Goal: Transaction & Acquisition: Register for event/course

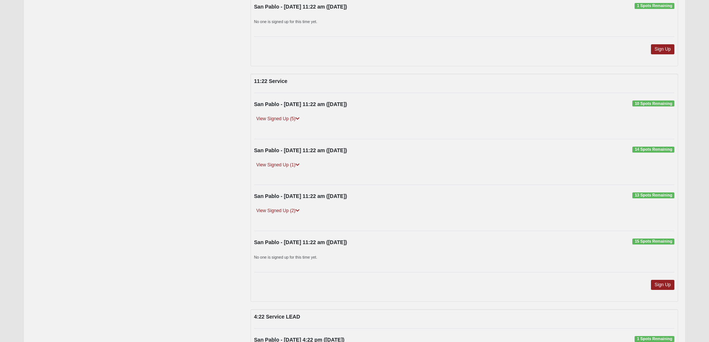
scroll to position [2531, 0]
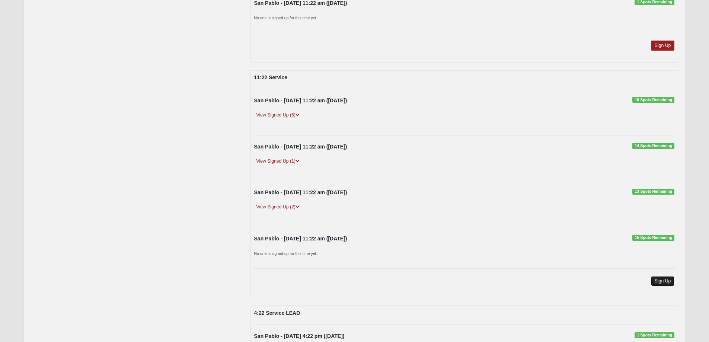
click at [665, 284] on link "Sign Up" at bounding box center [663, 281] width 24 height 10
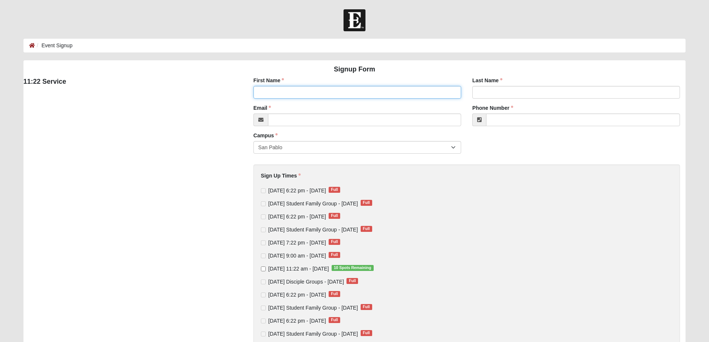
click at [304, 95] on input "First Name" at bounding box center [357, 92] width 208 height 13
type input "Gene"
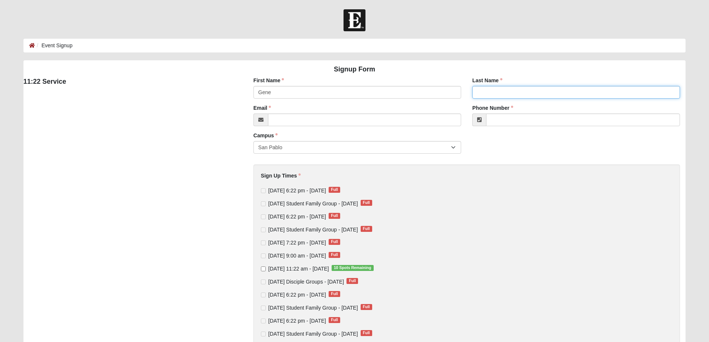
type input "Rauch"
type input "Grauch02@gmail.com"
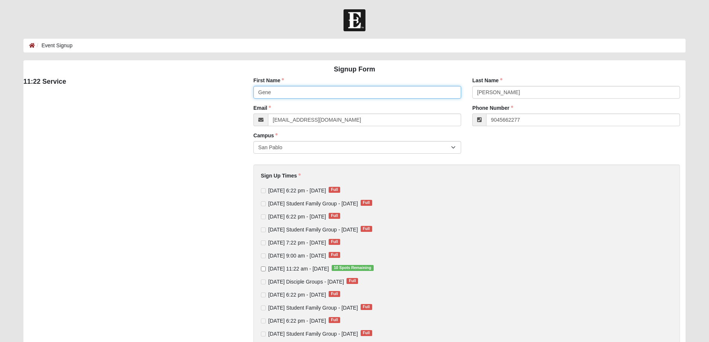
type input "(904) 566-2277"
click at [287, 95] on input "Gene" at bounding box center [357, 92] width 208 height 13
click at [278, 106] on div "Email Grauch02@gmail.com Email address is not valid Email is required." at bounding box center [357, 115] width 208 height 22
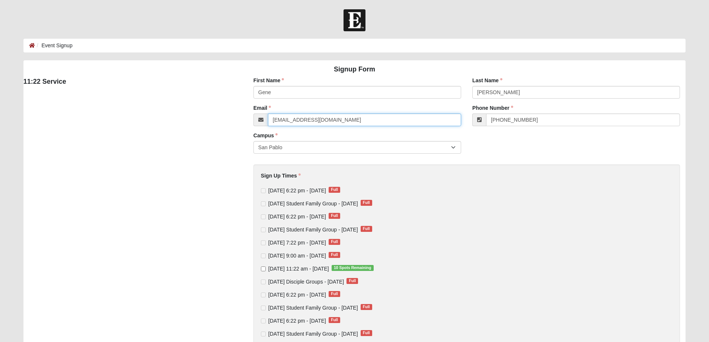
drag, startPoint x: 295, startPoint y: 120, endPoint x: 302, endPoint y: 119, distance: 6.8
click at [295, 121] on input "Grauch02@gmail.com" at bounding box center [364, 120] width 193 height 13
type input "Grauch01@gmail.com"
click at [423, 181] on div "Sign Up Times Tuesday 6:22 pm - Sep 16 2025 Full Tuesday Student Family Group -…" at bounding box center [467, 333] width 412 height 322
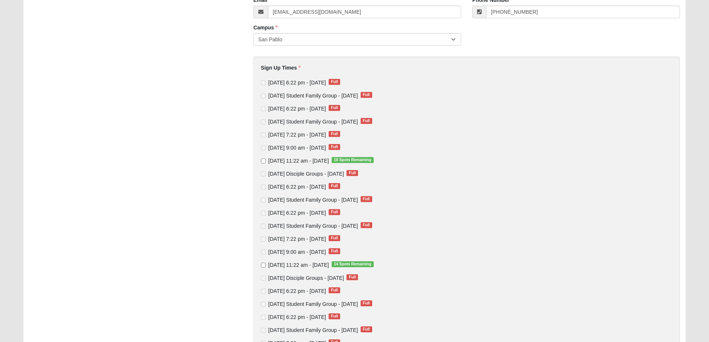
scroll to position [112, 0]
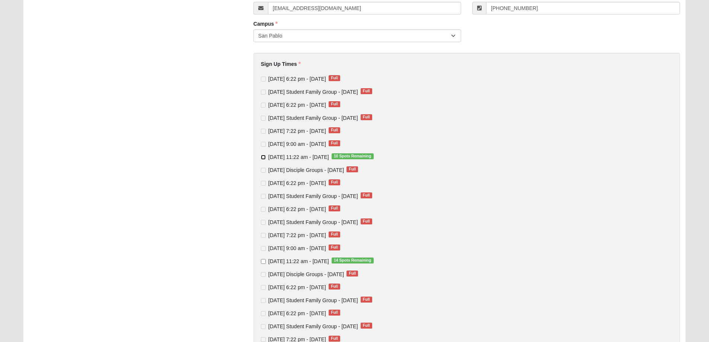
click at [265, 159] on input "Sunday 11:22 am - Sep 21 2025 10 Spots Remaining" at bounding box center [263, 157] width 5 height 5
checkbox input "true"
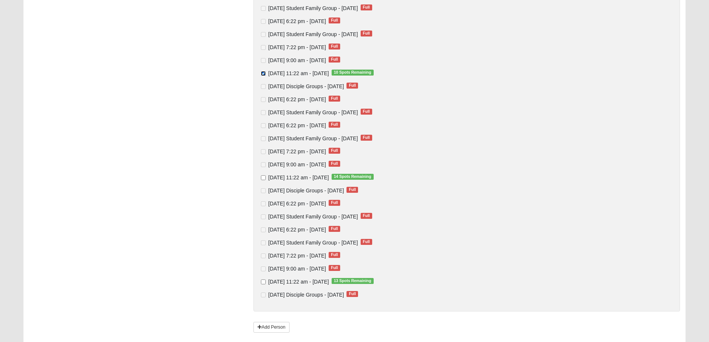
scroll to position [245, 0]
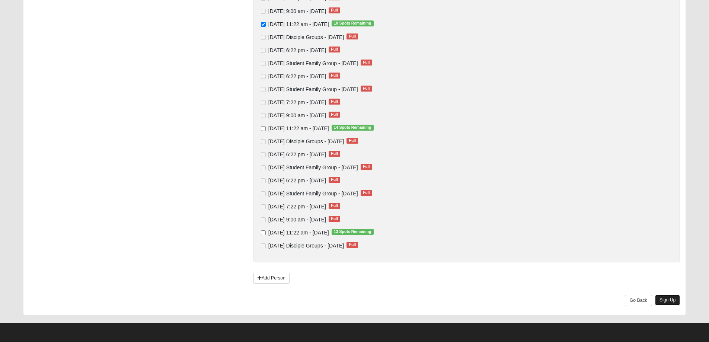
click at [674, 301] on link "Sign Up" at bounding box center [667, 300] width 25 height 11
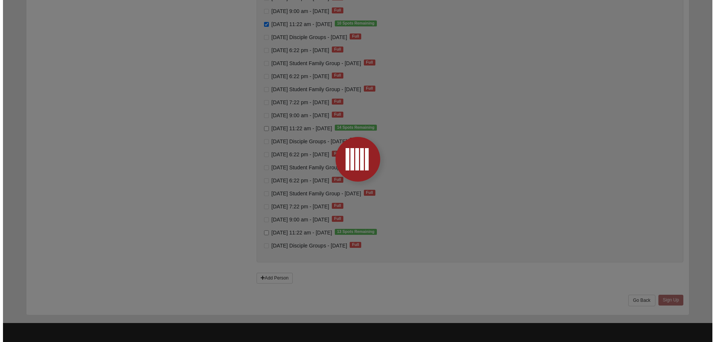
scroll to position [0, 0]
